Goal: Information Seeking & Learning: Learn about a topic

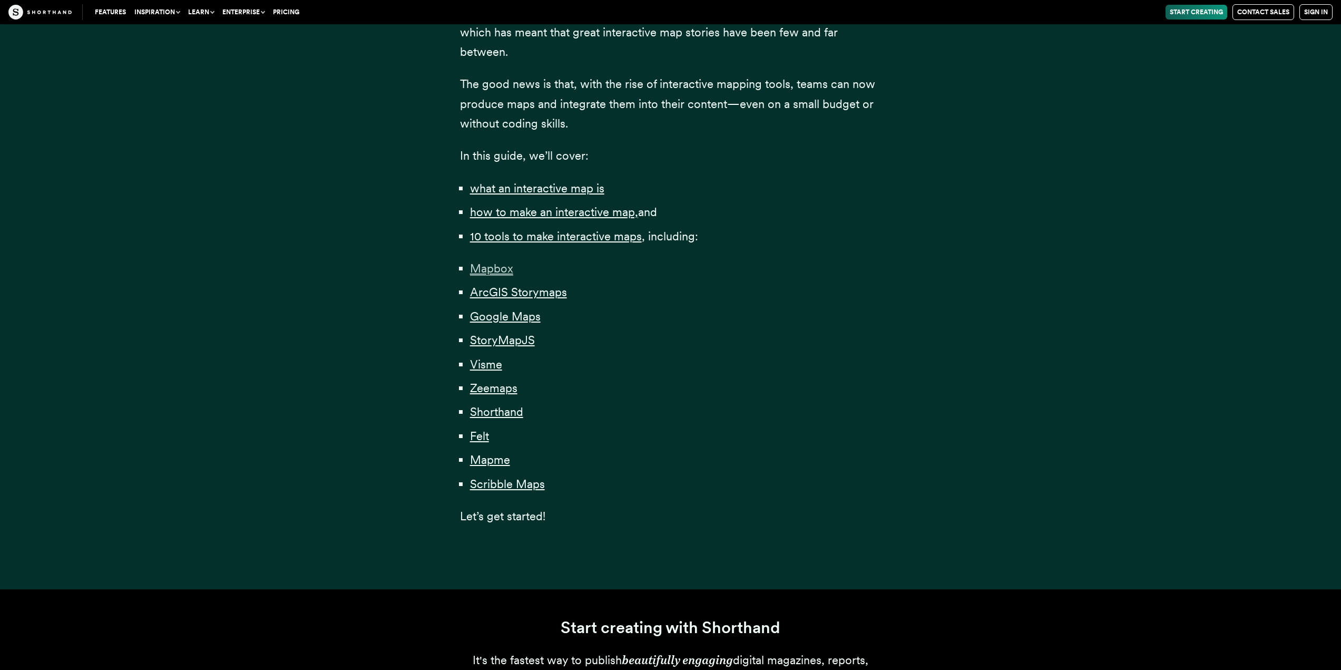
click at [501, 266] on span "Mapbox" at bounding box center [491, 268] width 43 height 14
click at [498, 293] on span "ArcGIS Storymaps" at bounding box center [518, 292] width 97 height 14
click at [502, 339] on span "StoryMapJS" at bounding box center [502, 340] width 65 height 14
click at [488, 364] on span "Visme" at bounding box center [486, 364] width 32 height 14
click at [495, 384] on span "Zeemaps" at bounding box center [493, 388] width 47 height 14
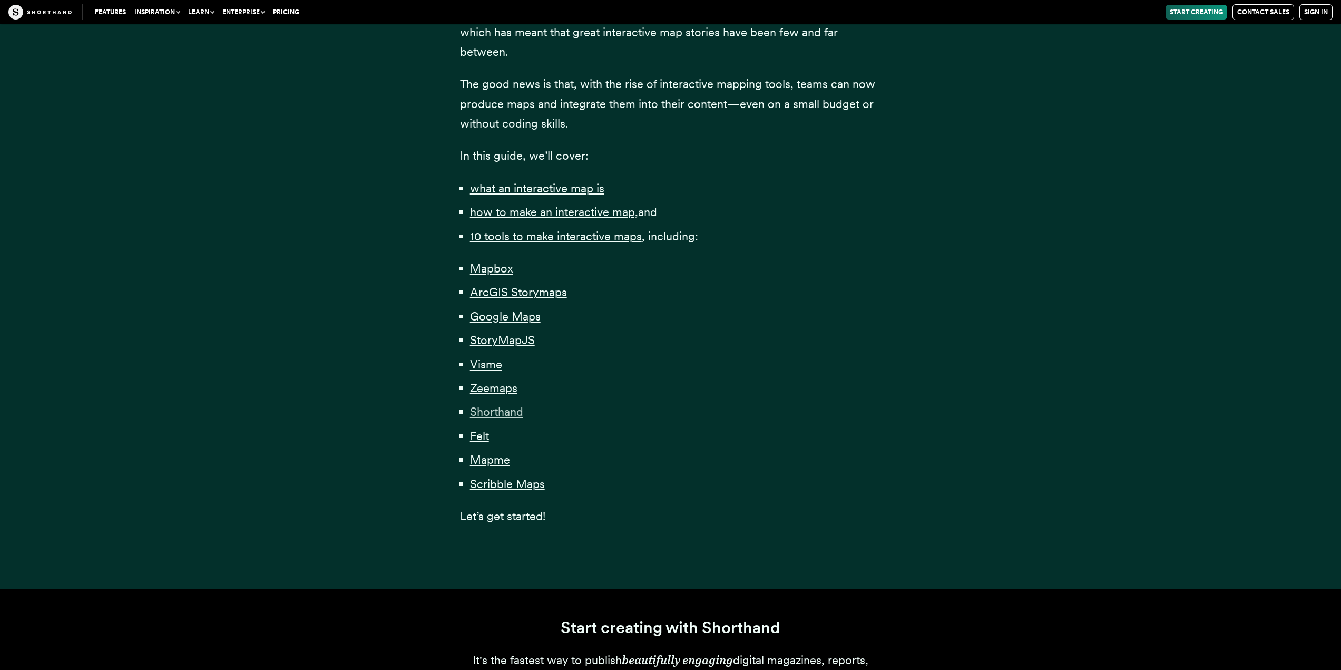
click at [493, 408] on span "Shorthand" at bounding box center [496, 412] width 53 height 14
click at [482, 437] on span "Felt" at bounding box center [479, 436] width 19 height 14
click at [487, 461] on span "Mapme" at bounding box center [490, 460] width 40 height 14
click at [490, 488] on span "Scribble Maps" at bounding box center [507, 484] width 75 height 14
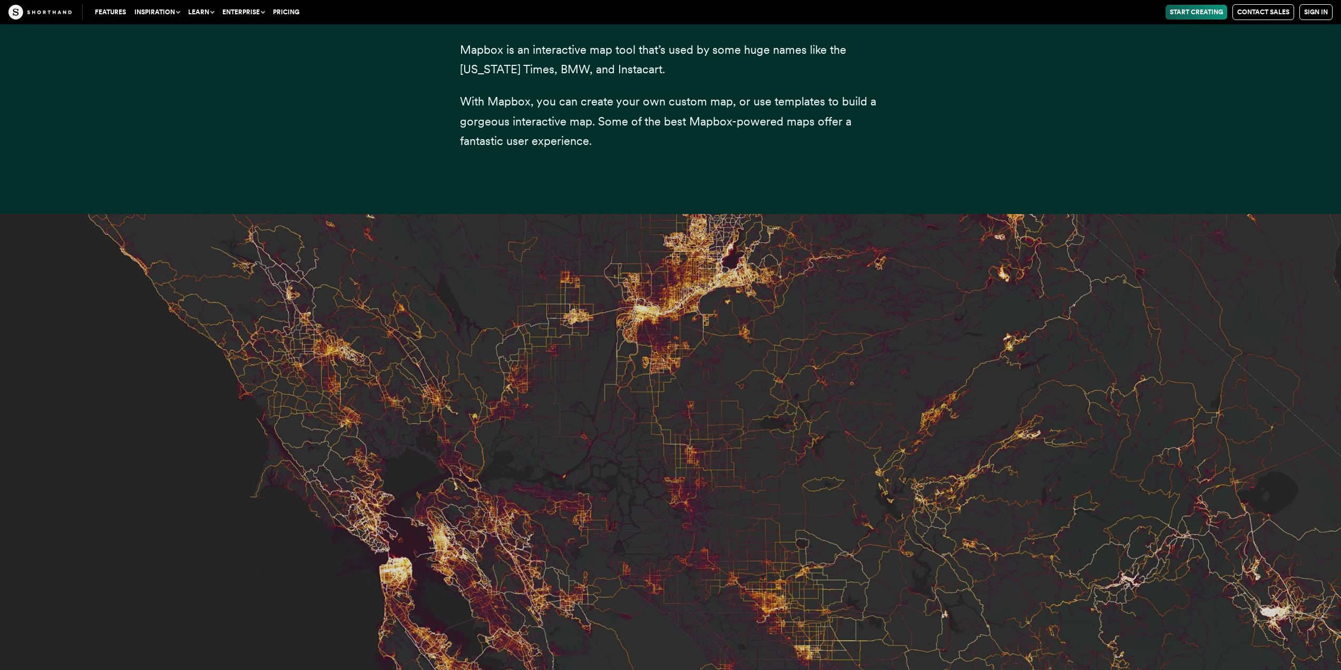
scroll to position [4389, 0]
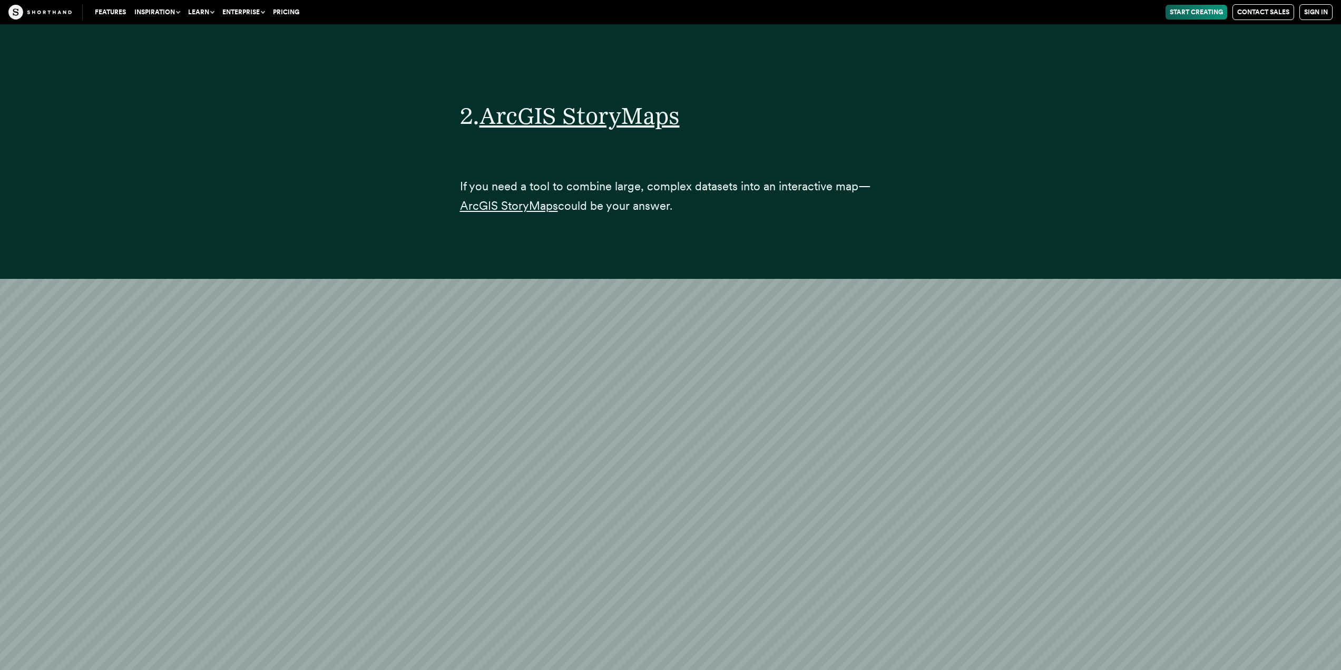
scroll to position [7428, 0]
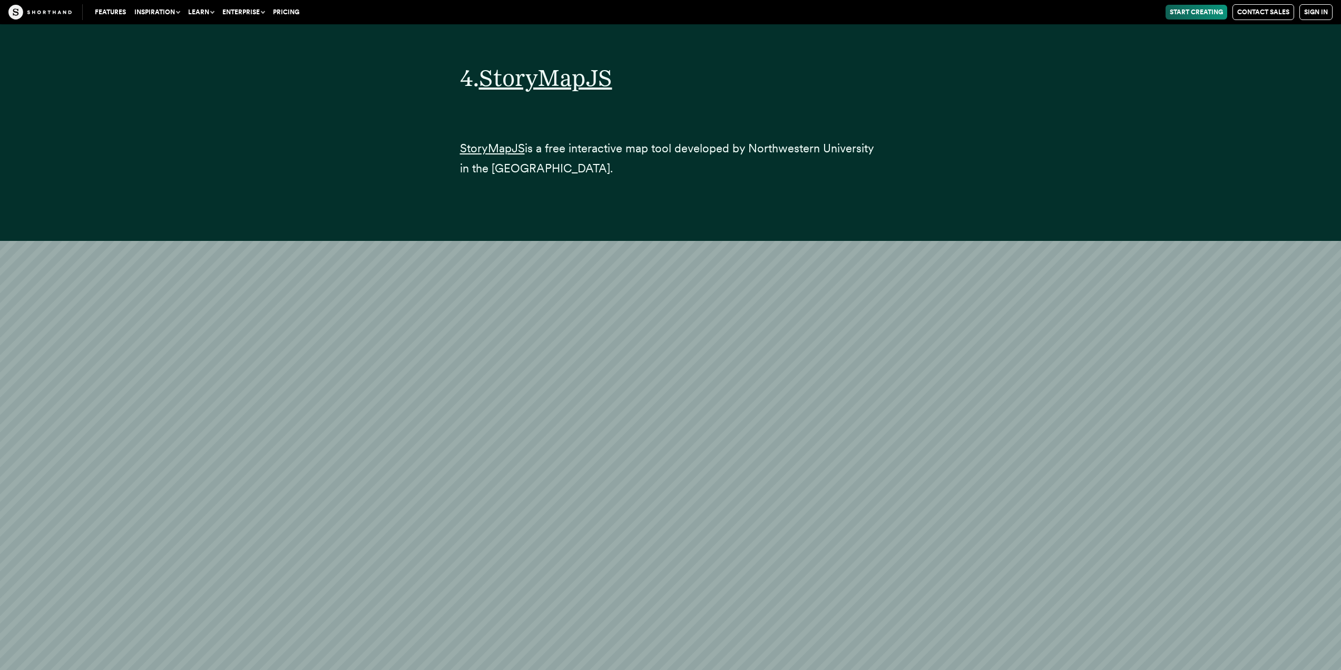
scroll to position [13848, 0]
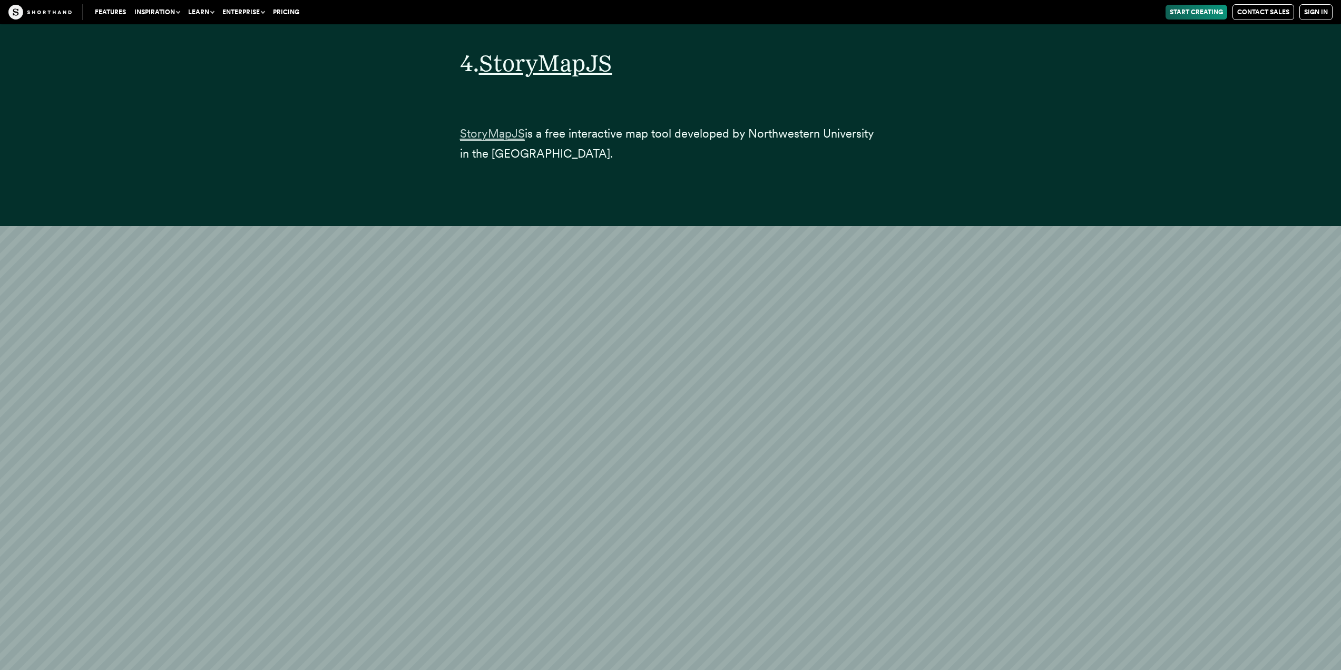
click at [478, 126] on span "StoryMapJS" at bounding box center [492, 133] width 65 height 14
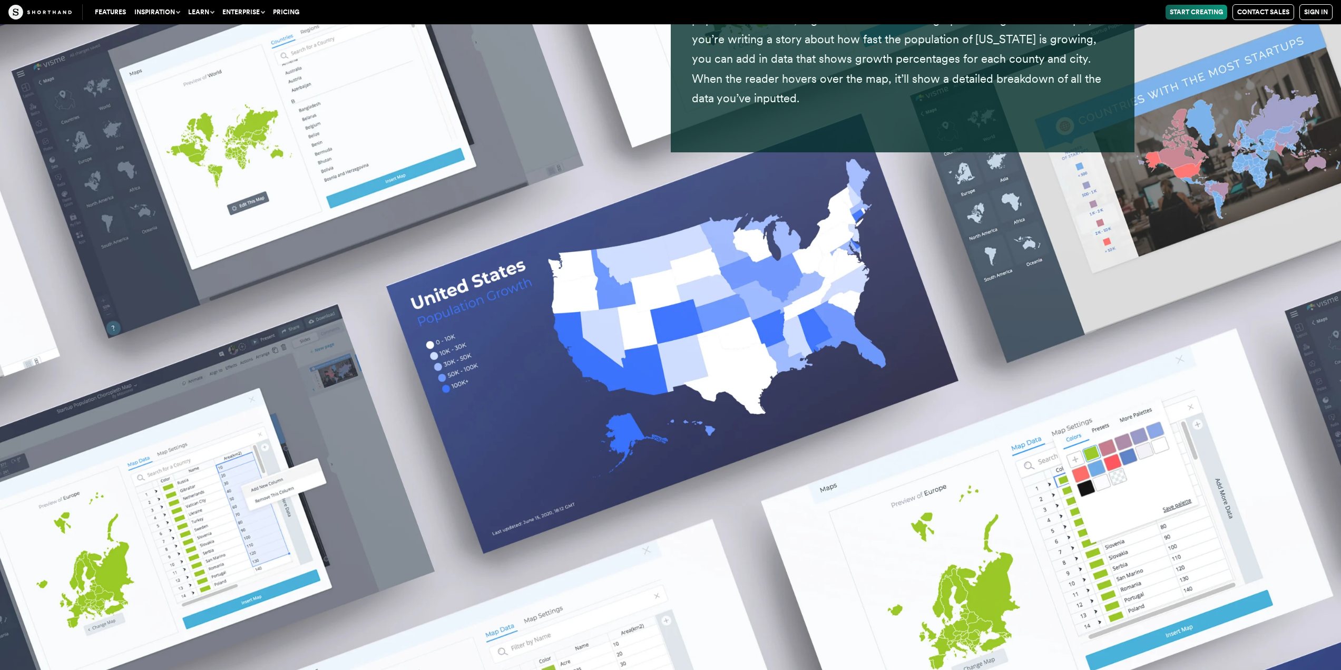
scroll to position [18110, 0]
